Goal: Information Seeking & Learning: Understand process/instructions

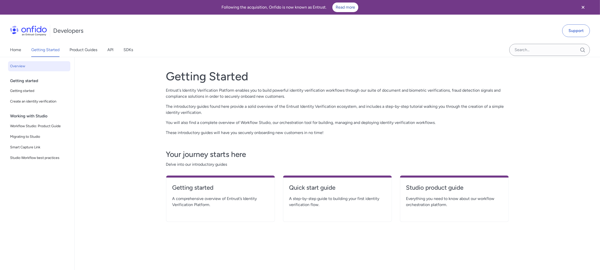
click at [456, 188] on h4 "Studio product guide" at bounding box center [454, 188] width 96 height 8
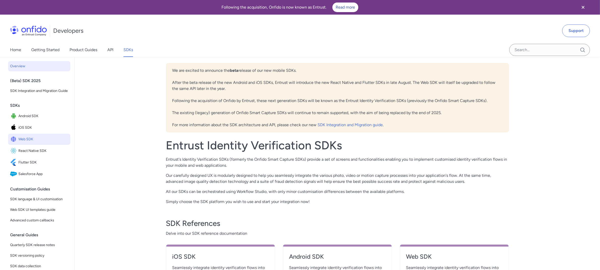
click at [25, 143] on span "Web SDK" at bounding box center [43, 139] width 50 height 7
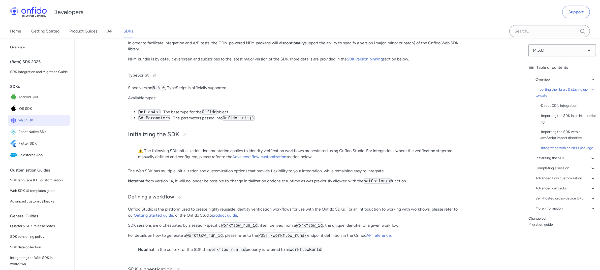
scroll to position [900, 0]
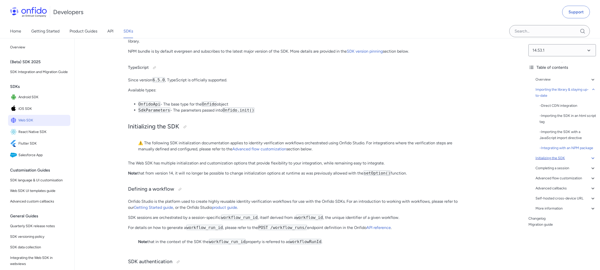
click at [559, 161] on div "Initializing the SDK" at bounding box center [566, 158] width 61 height 6
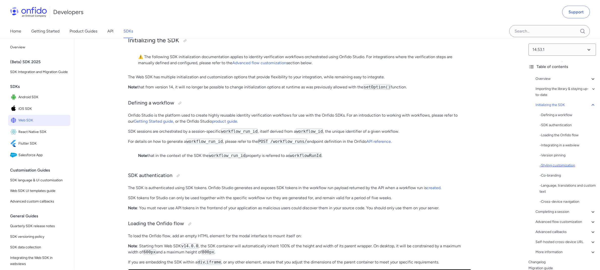
scroll to position [3, 0]
click at [565, 163] on div "- Styling customization" at bounding box center [568, 164] width 56 height 6
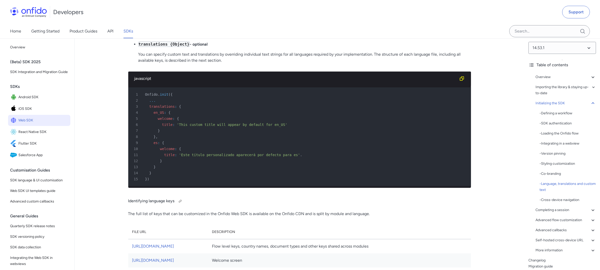
scroll to position [2549, 0]
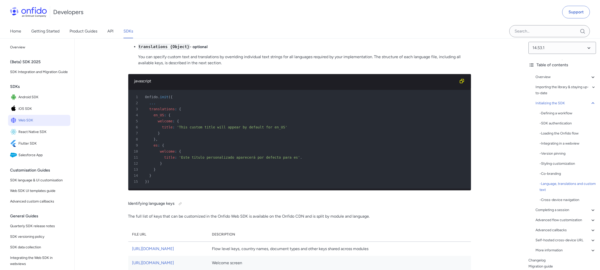
click at [186, 22] on div at bounding box center [186, 20] width 4 height 4
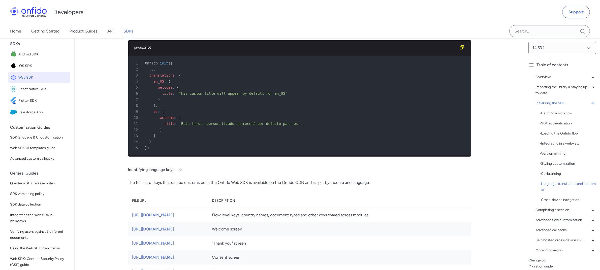
scroll to position [44, 0]
click at [31, 139] on span "SDK language & UI customisation" at bounding box center [39, 136] width 58 height 6
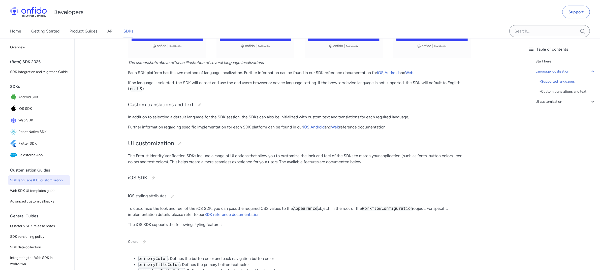
scroll to position [1024, 0]
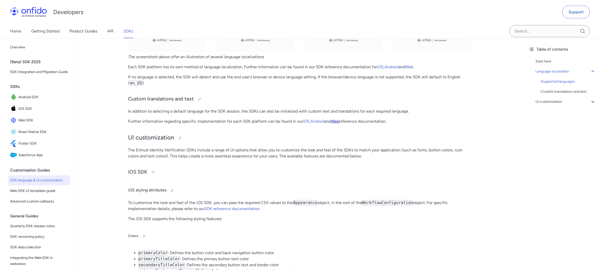
click at [340, 121] on link "Web" at bounding box center [335, 121] width 8 height 5
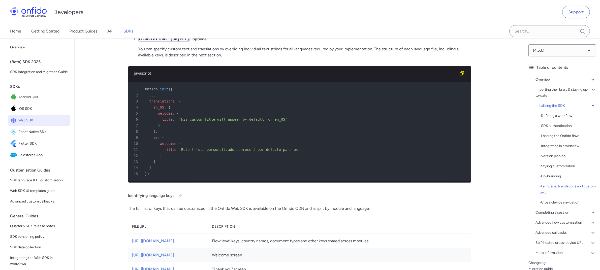
scroll to position [2557, 0]
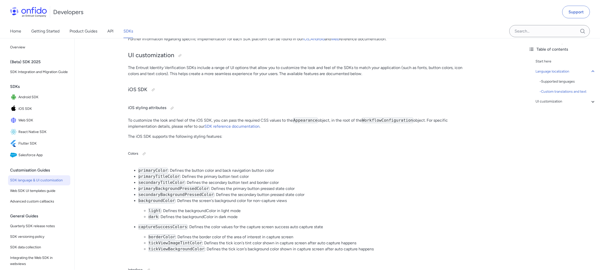
scroll to position [1112, 0]
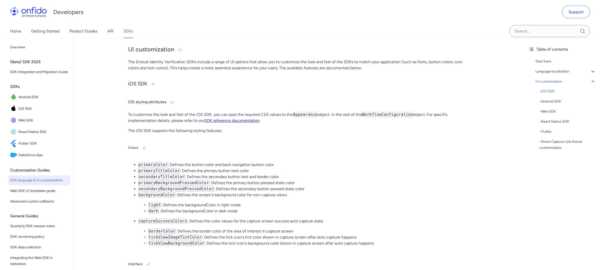
click at [222, 123] on link "SDK reference documentation" at bounding box center [232, 120] width 55 height 5
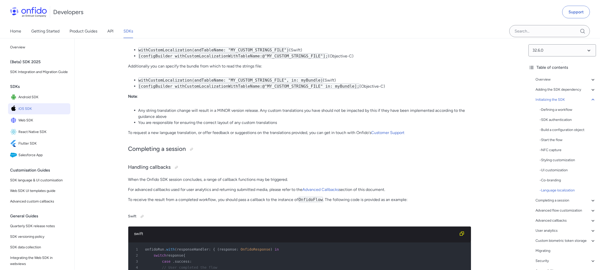
scroll to position [3362, 0]
